Goal: Task Accomplishment & Management: Complete application form

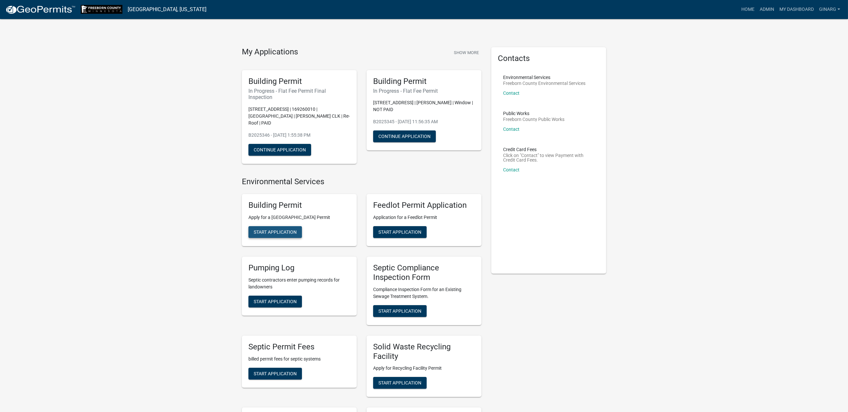
click at [281, 235] on span "Start Application" at bounding box center [275, 232] width 43 height 5
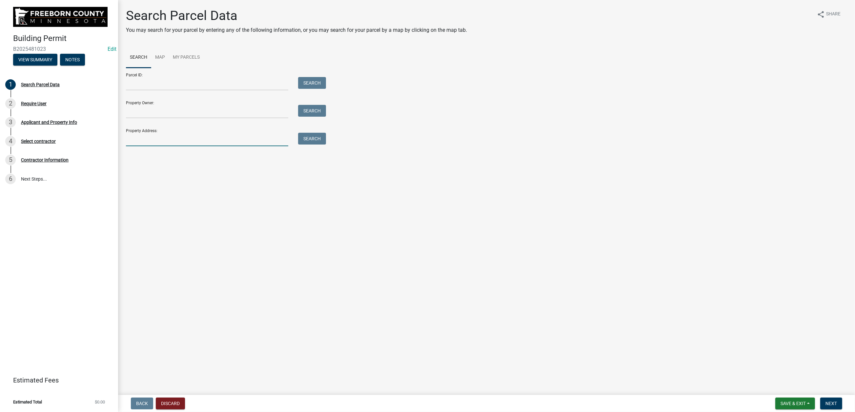
click at [173, 146] on input "Property Address:" at bounding box center [207, 139] width 162 height 13
type input "278 main"
click at [326, 145] on button "Search" at bounding box center [312, 139] width 28 height 12
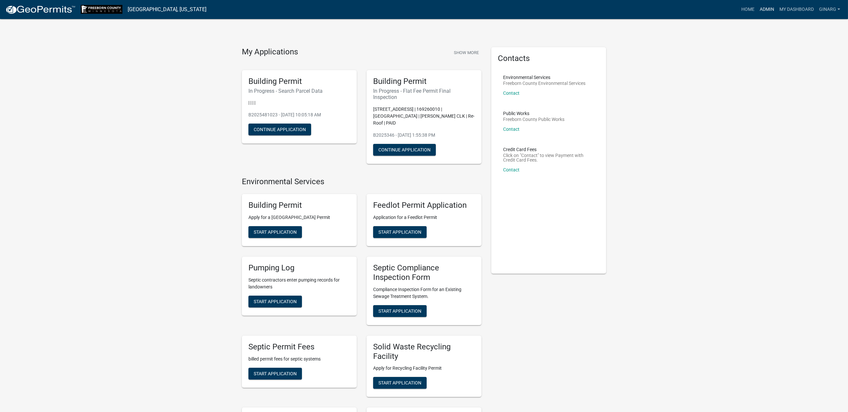
click at [757, 16] on link "Admin" at bounding box center [767, 9] width 20 height 12
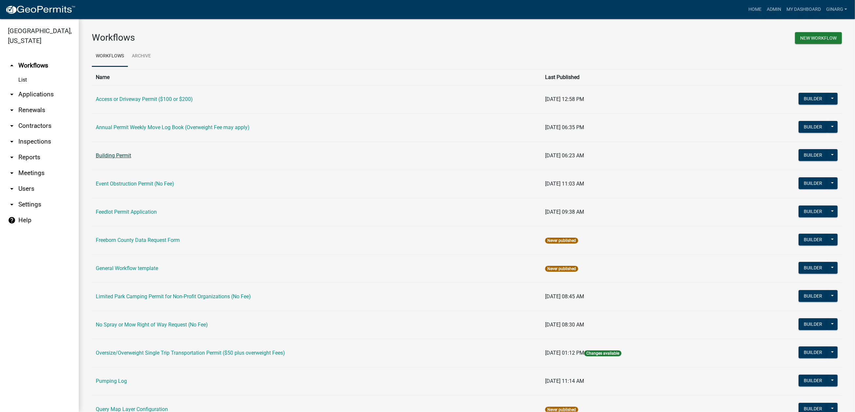
click at [131, 159] on link "Building Permit" at bounding box center [113, 156] width 35 height 6
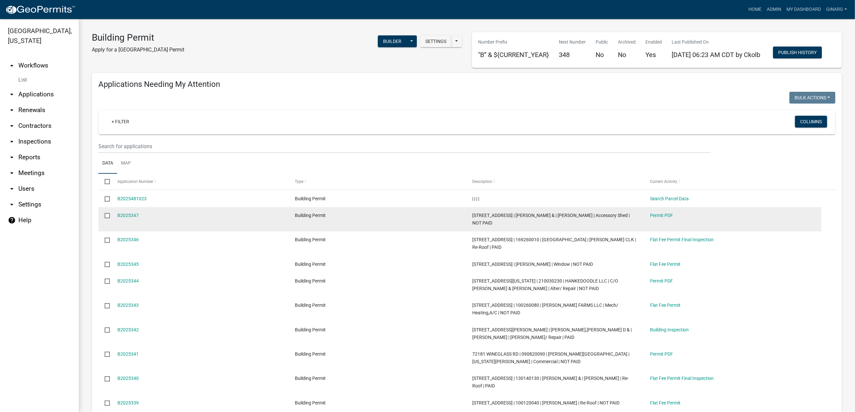
select select "3: 100"
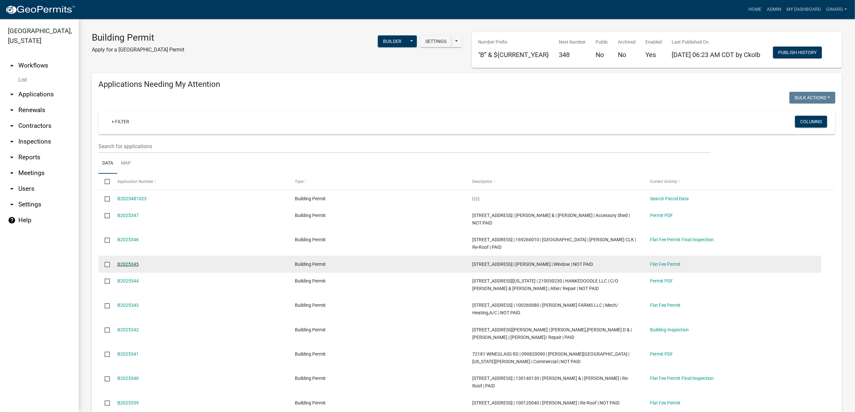
click at [139, 267] on link "B2025345" at bounding box center [127, 264] width 21 height 5
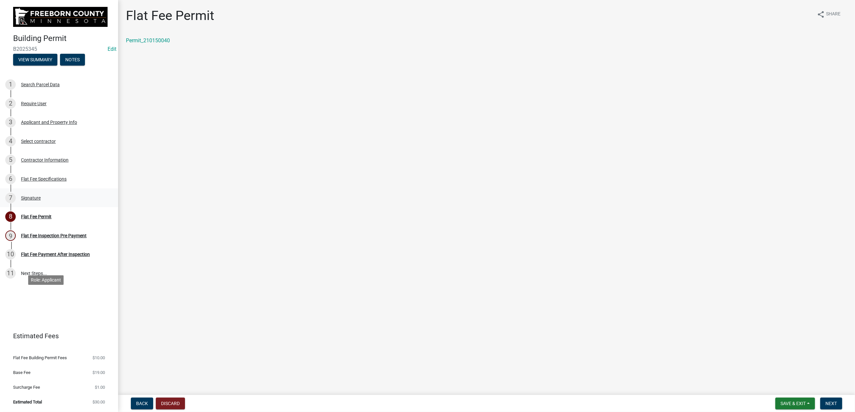
drag, startPoint x: 51, startPoint y: 302, endPoint x: 56, endPoint y: 300, distance: 5.7
click at [41, 200] on div "Signature" at bounding box center [31, 198] width 20 height 5
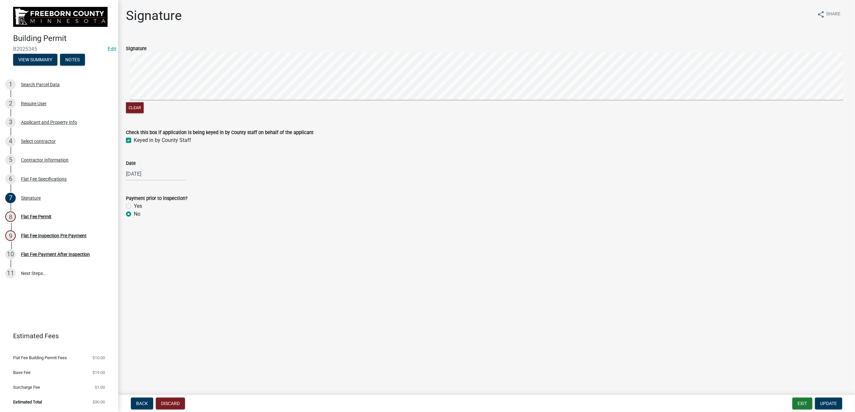
click at [134, 210] on label "Yes" at bounding box center [138, 206] width 8 height 8
click at [134, 207] on input "Yes" at bounding box center [136, 204] width 4 height 4
radio input "true"
click at [821, 401] on span "Update" at bounding box center [828, 403] width 17 height 5
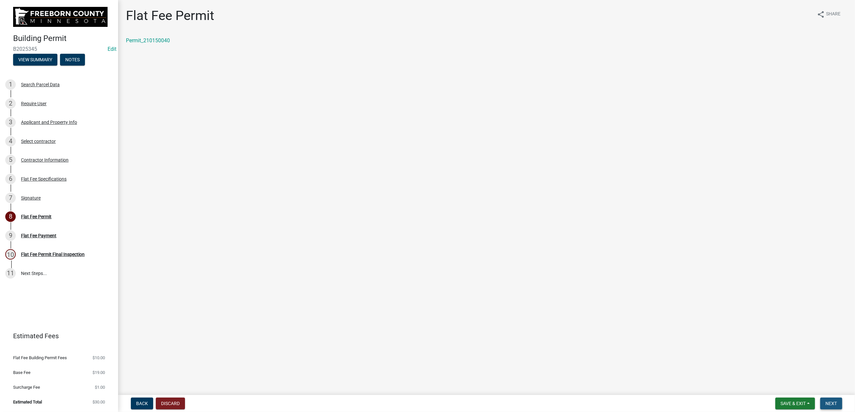
click at [826, 401] on span "Next" at bounding box center [831, 403] width 11 height 5
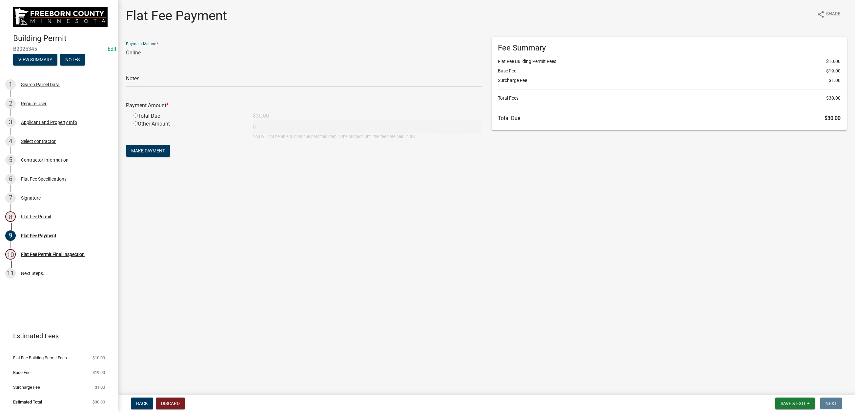
click at [148, 59] on select "Credit Card POS Check Cash Online" at bounding box center [304, 52] width 356 height 13
select select "0: 2"
click at [130, 59] on select "Credit Card POS Check Cash Online" at bounding box center [304, 52] width 356 height 13
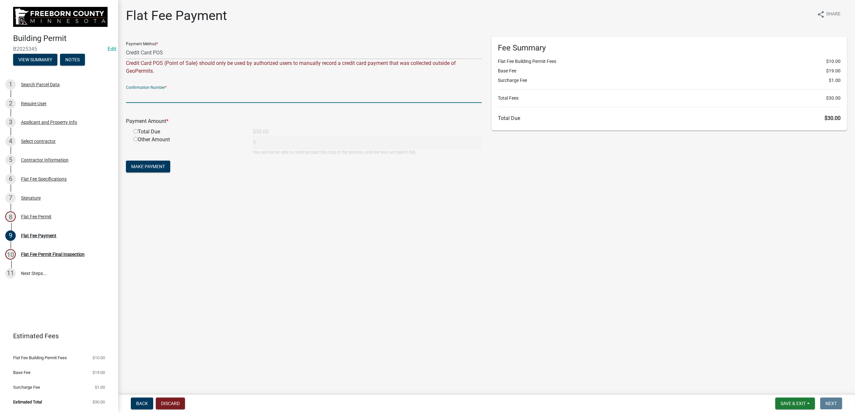
click at [151, 103] on input "text" at bounding box center [304, 96] width 356 height 13
type input "100336543877"
click at [138, 134] on input "radio" at bounding box center [136, 131] width 4 height 4
radio input "true"
type input "30"
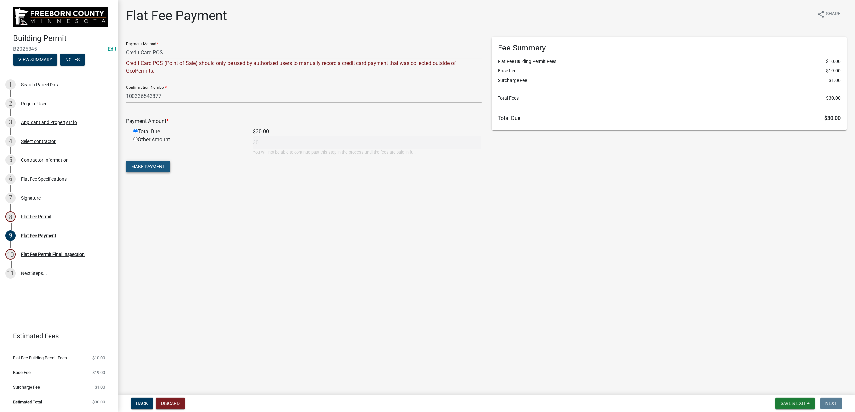
drag, startPoint x: 172, startPoint y: 258, endPoint x: 261, endPoint y: 265, distance: 89.2
click at [165, 169] on span "Make Payment" at bounding box center [148, 166] width 34 height 5
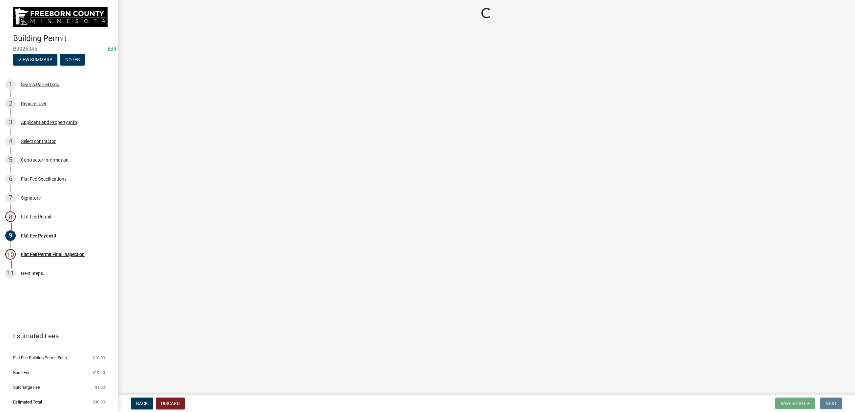
select select "3613e5d6-c0da-40a7-83d4-d5638b2e6124"
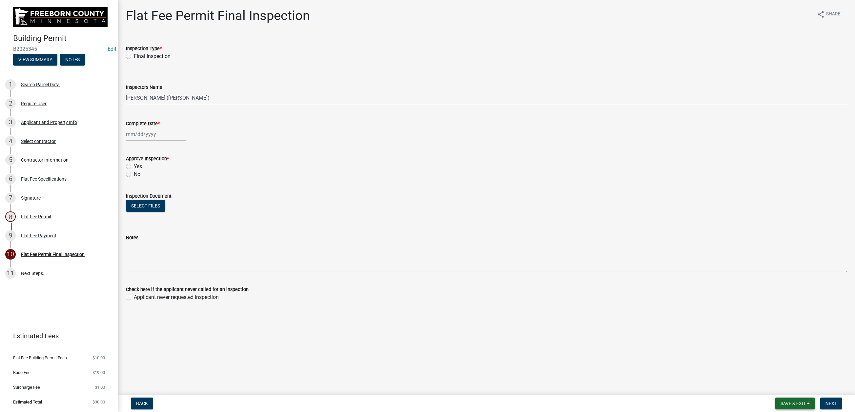
click at [781, 401] on span "Save & Exit" at bounding box center [793, 403] width 25 height 5
click at [763, 376] on button "Save & Exit" at bounding box center [789, 381] width 52 height 16
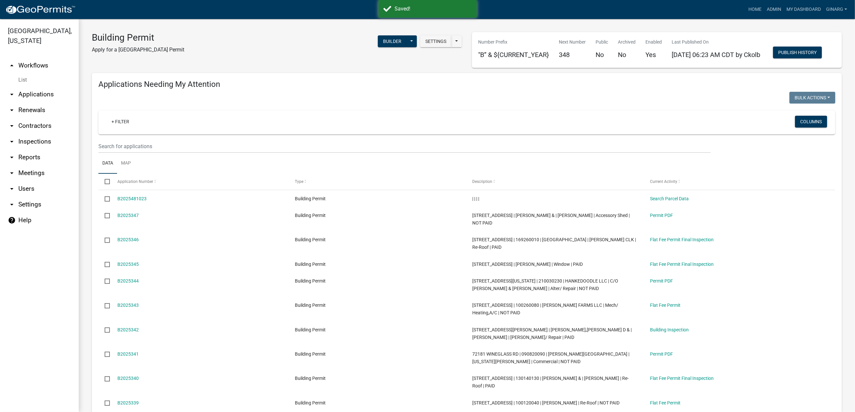
select select "3: 100"
